Goal: Task Accomplishment & Management: Manage account settings

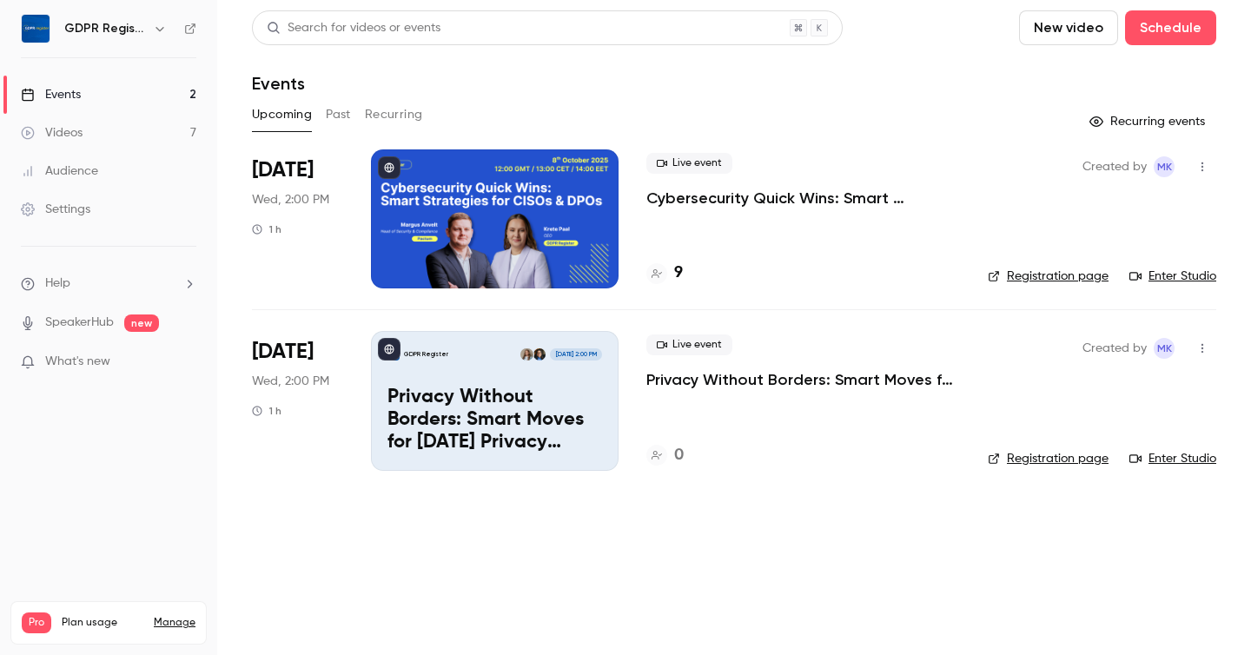
click at [676, 262] on h4 "9" at bounding box center [678, 273] width 9 height 23
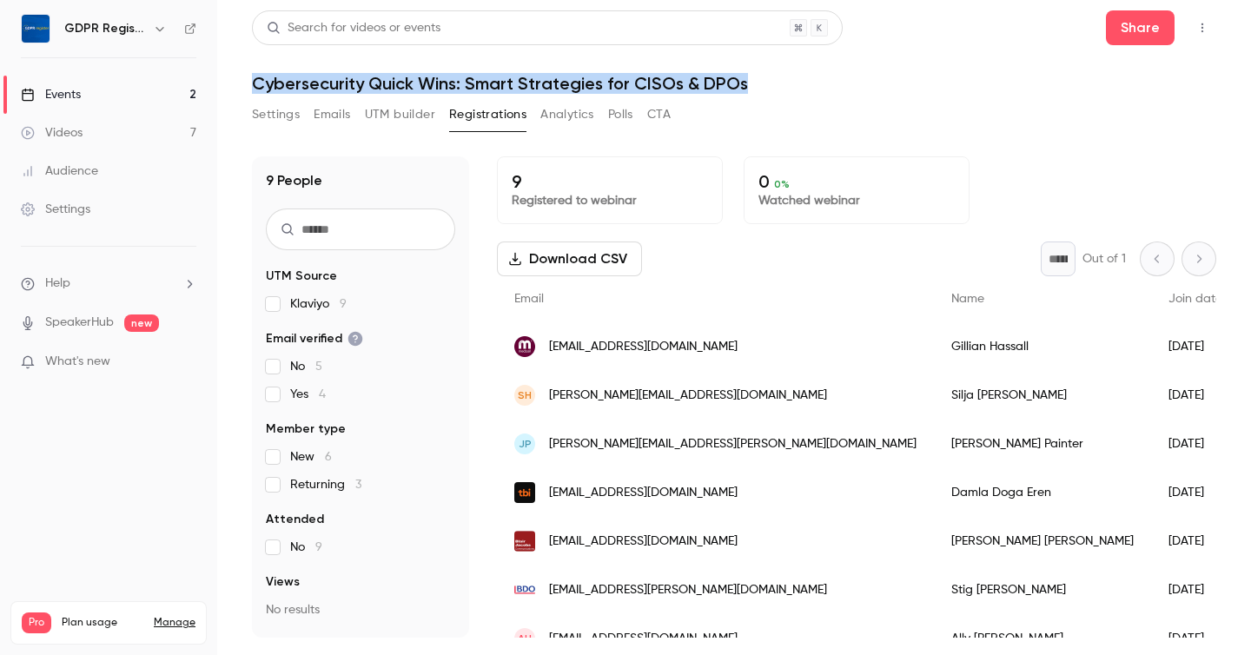
drag, startPoint x: 252, startPoint y: 80, endPoint x: 829, endPoint y: 92, distance: 577.2
click at [829, 92] on h1 "Cybersecurity Quick Wins: Smart Strategies for CISOs & DPOs" at bounding box center [734, 83] width 965 height 21
copy h1 "Cybersecurity Quick Wins: Smart Strategies for CISOs & DPOs"
click at [829, 92] on h1 "Cybersecurity Quick Wins: Smart Strategies for CISOs & DPOs" at bounding box center [734, 83] width 965 height 21
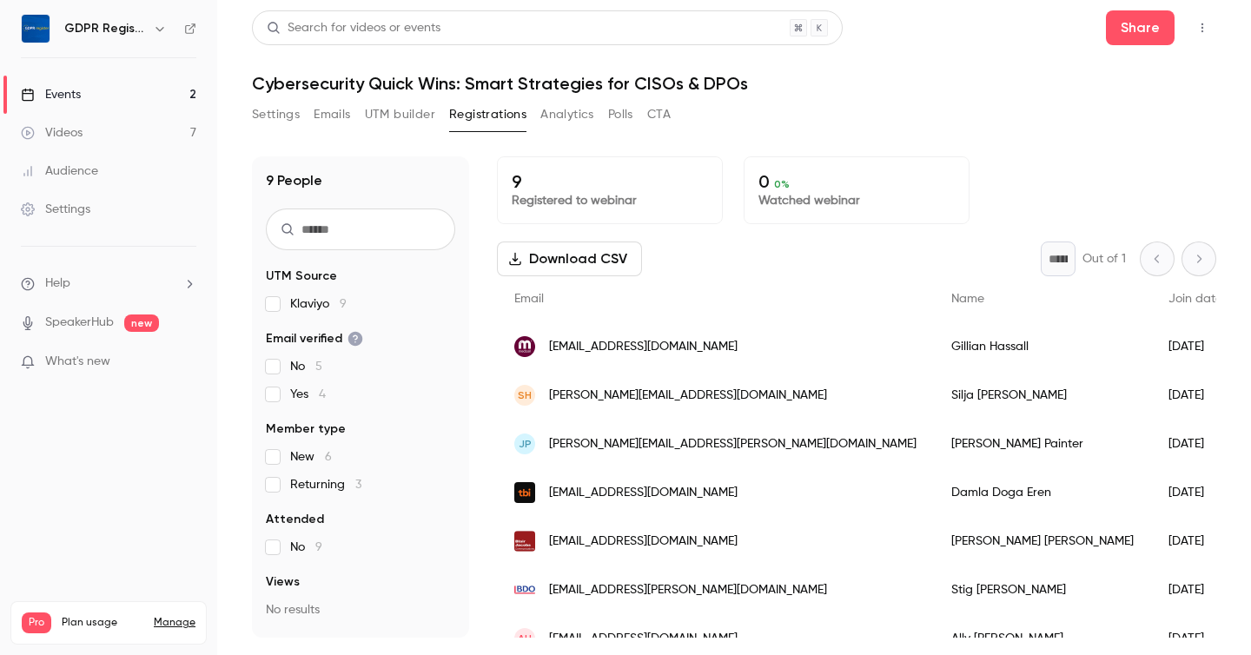
click at [270, 109] on button "Settings" at bounding box center [276, 115] width 48 height 28
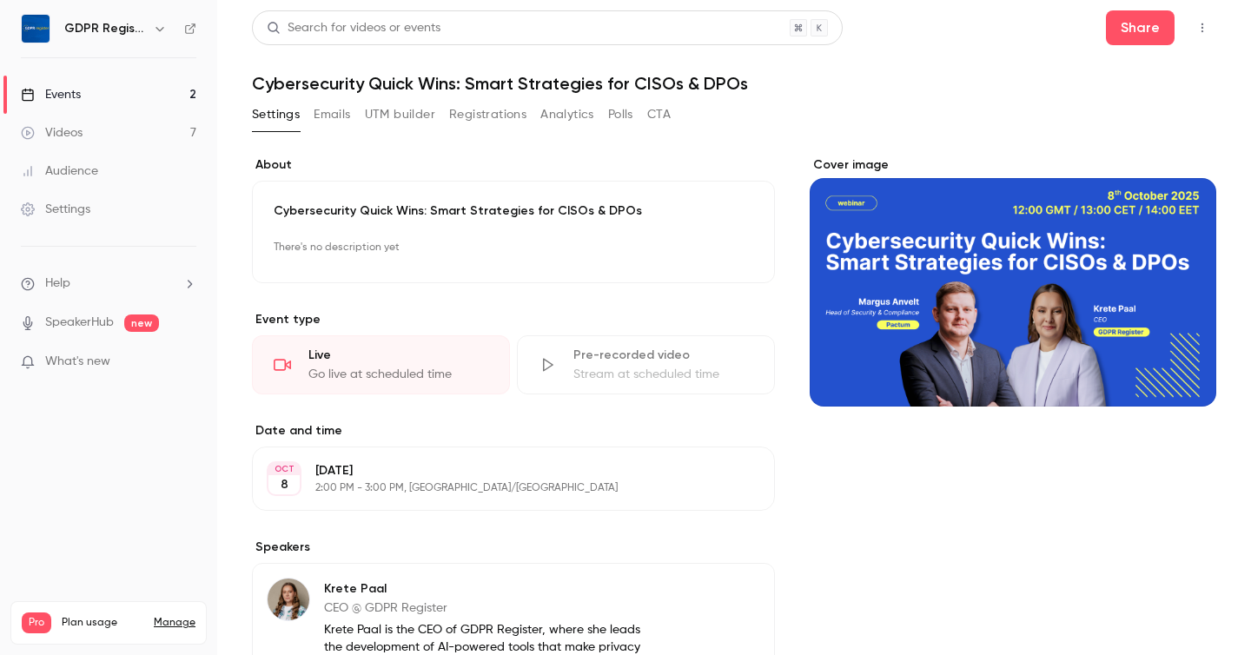
click at [958, 274] on div "Cover image" at bounding box center [1013, 281] width 407 height 250
click at [0, 0] on input "Cover image" at bounding box center [0, 0] width 0 height 0
click at [1149, 36] on button "Share" at bounding box center [1140, 27] width 69 height 35
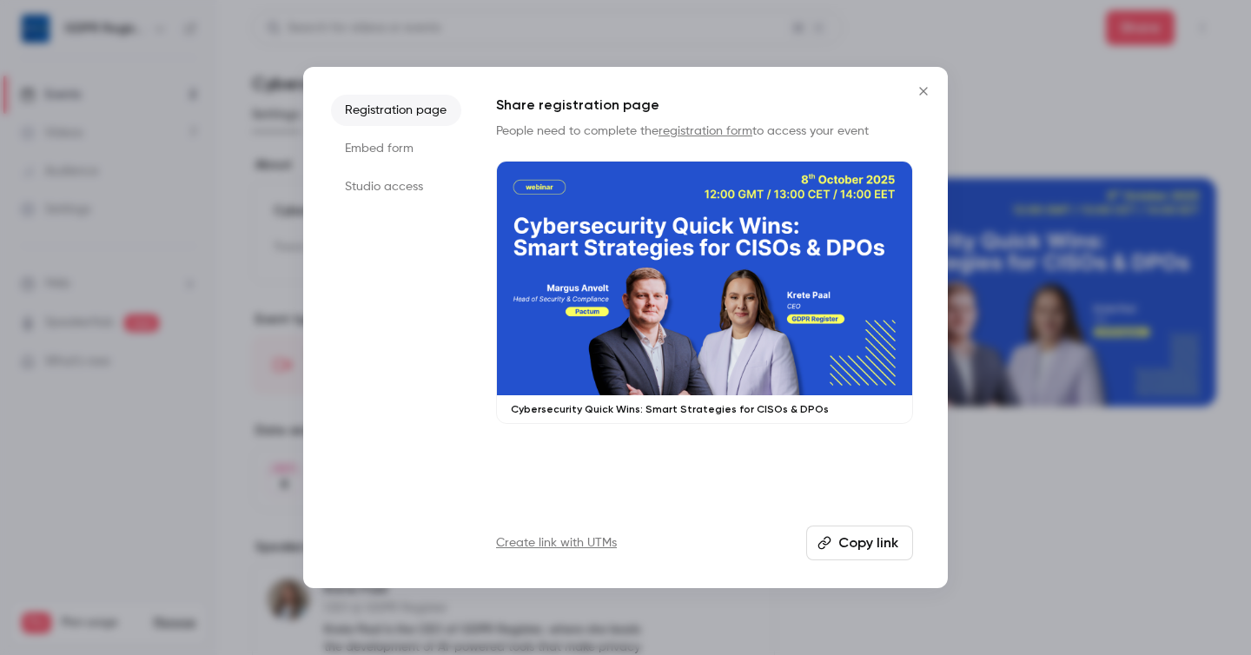
click at [866, 541] on button "Copy link" at bounding box center [859, 543] width 107 height 35
click at [926, 103] on button "Close" at bounding box center [923, 91] width 35 height 35
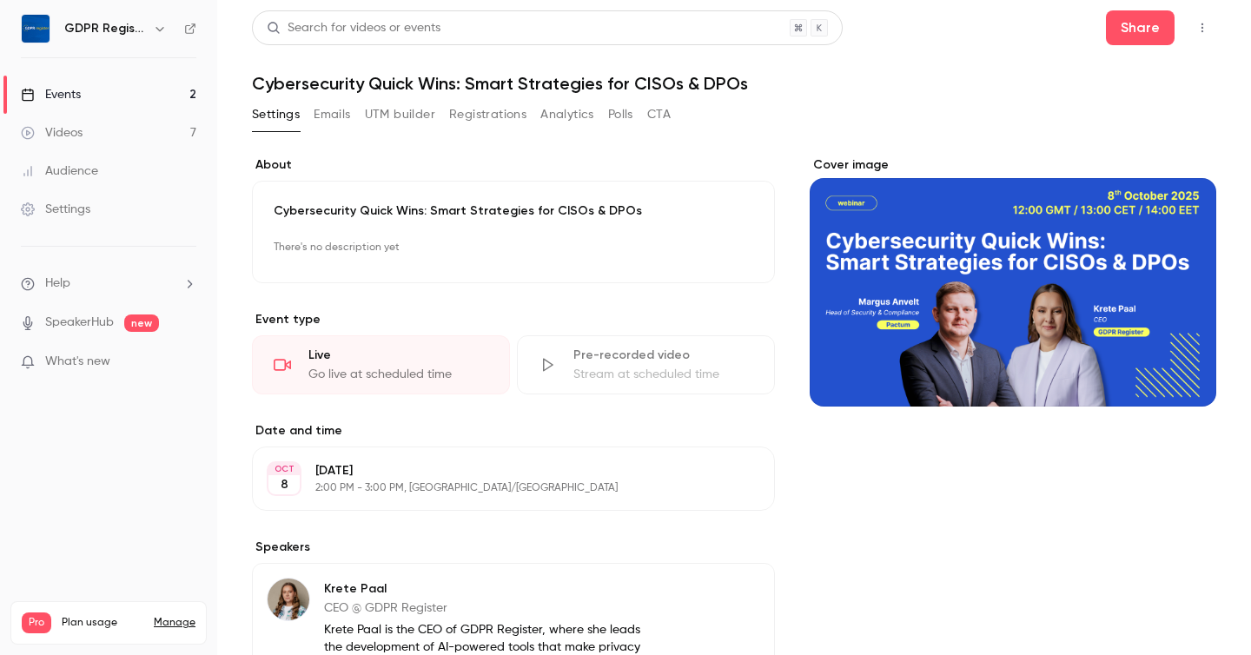
click at [1209, 25] on icon "button" at bounding box center [1203, 28] width 14 height 12
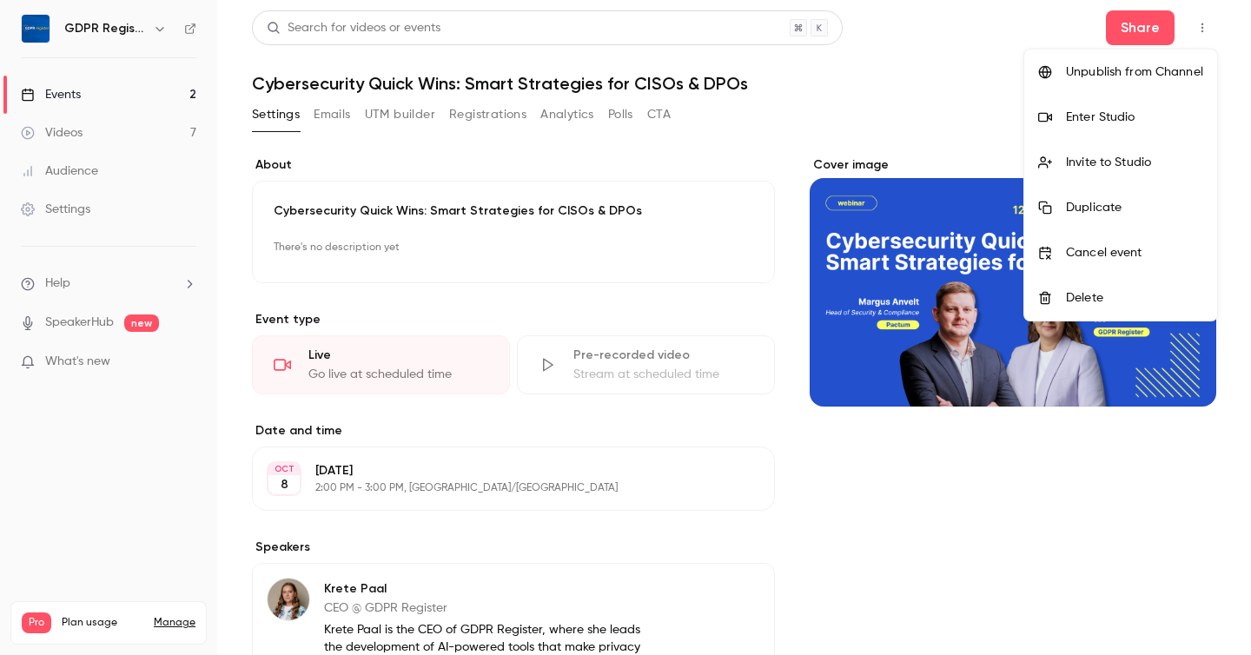
click at [897, 128] on div at bounding box center [625, 327] width 1251 height 655
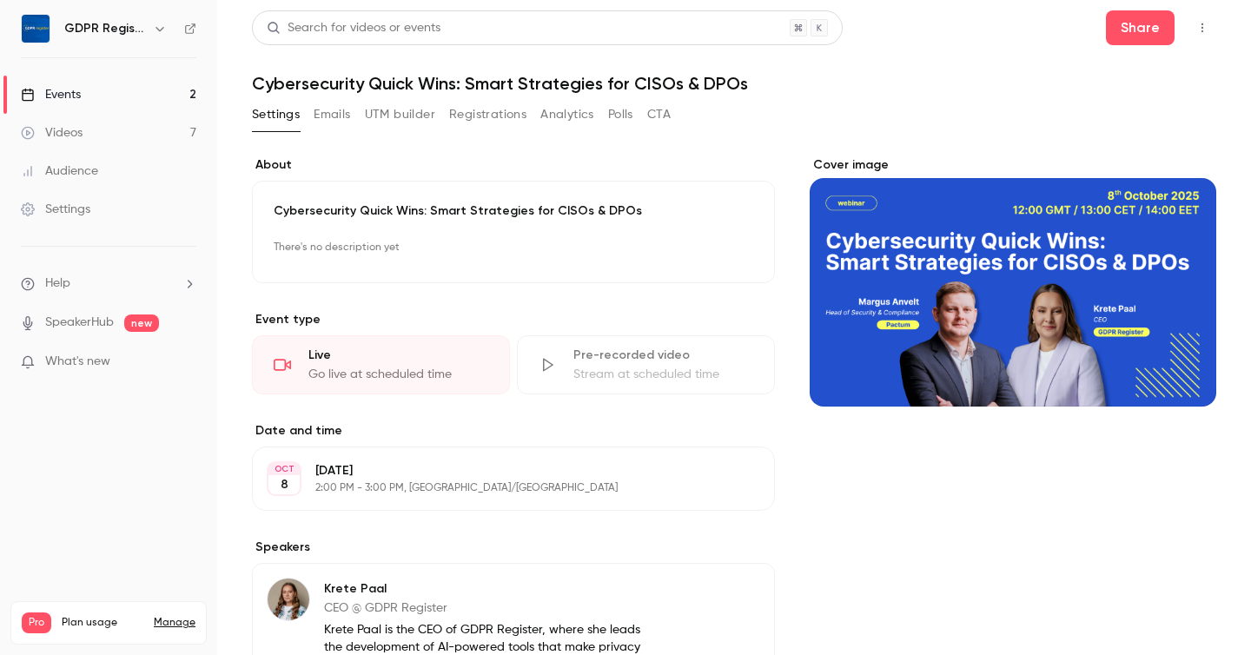
click at [507, 113] on button "Registrations" at bounding box center [487, 115] width 77 height 28
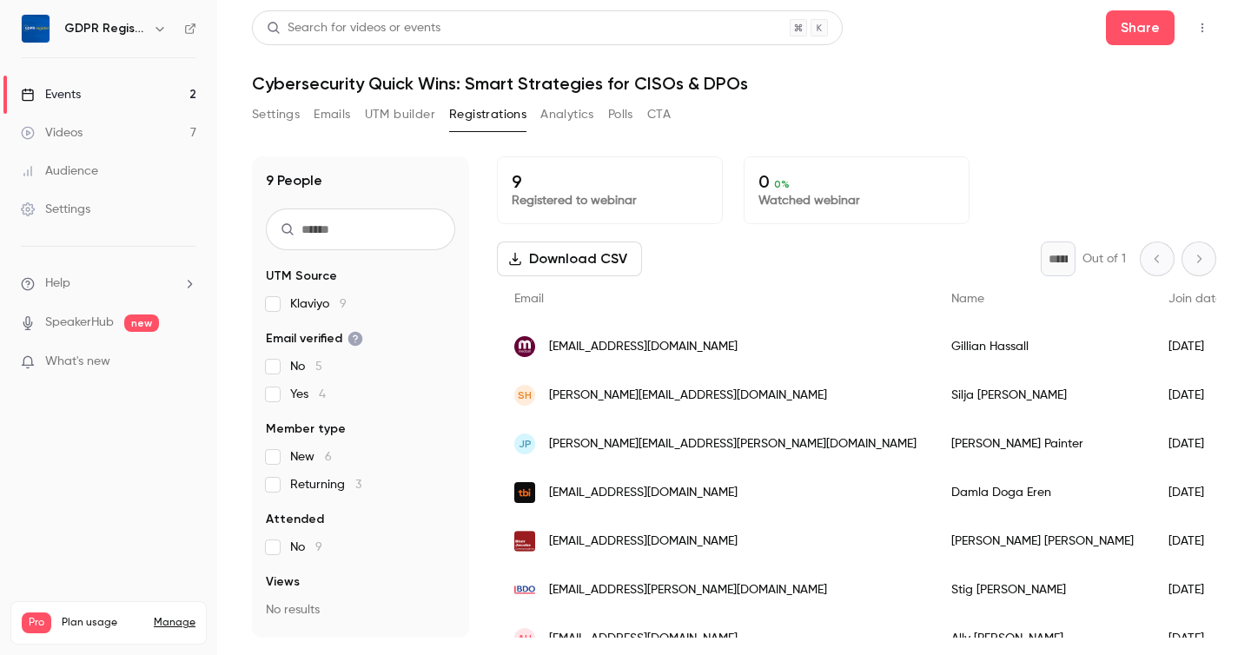
click at [271, 119] on button "Settings" at bounding box center [276, 115] width 48 height 28
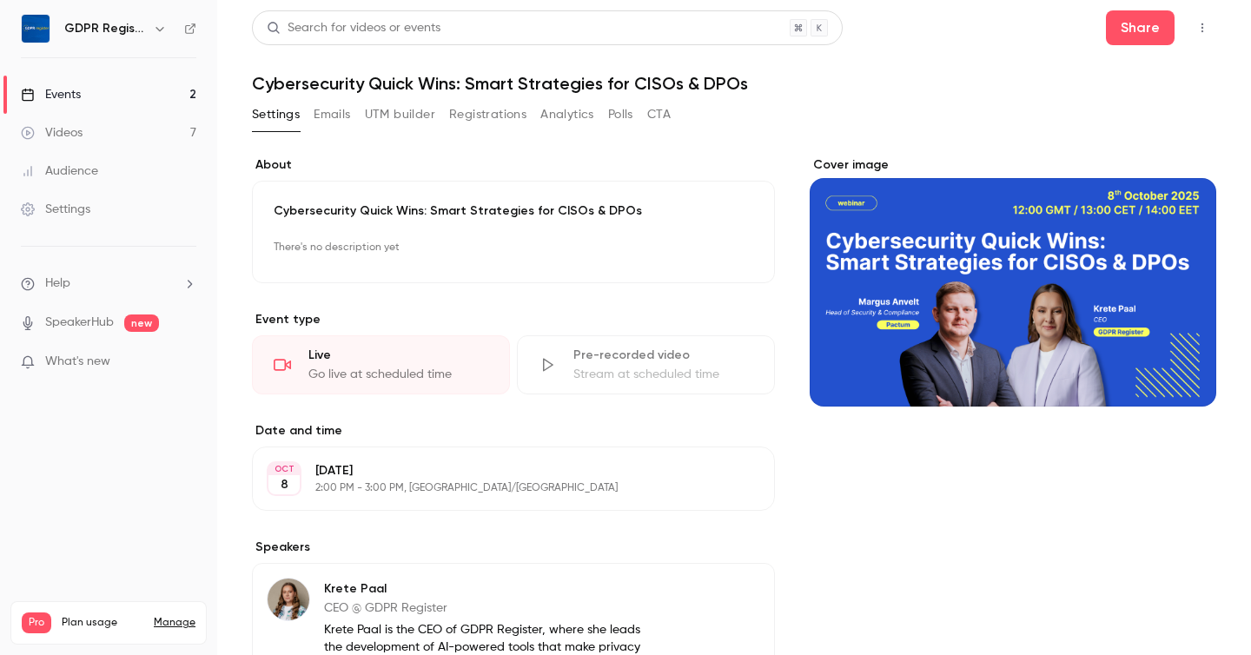
click at [1082, 355] on div "Cover image" at bounding box center [1013, 281] width 407 height 250
click at [0, 0] on input "Cover image" at bounding box center [0, 0] width 0 height 0
click at [1155, 34] on button "Share" at bounding box center [1140, 27] width 69 height 35
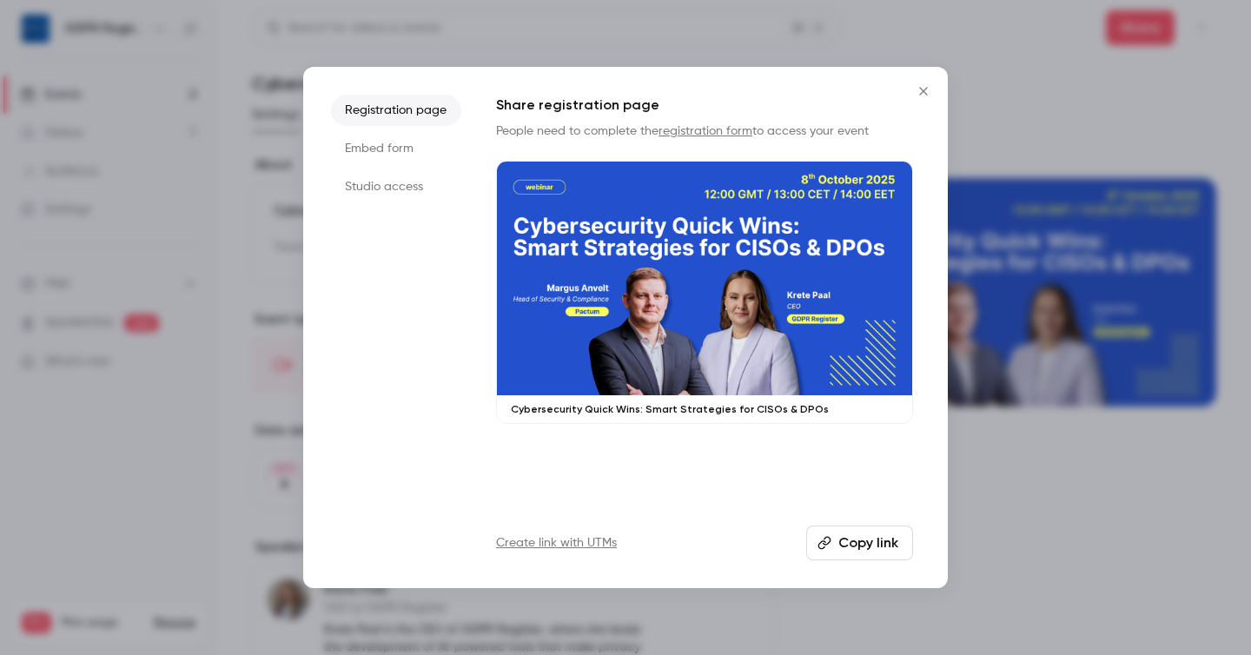
click at [833, 547] on button "Copy link" at bounding box center [859, 543] width 107 height 35
